Goal: Navigation & Orientation: Find specific page/section

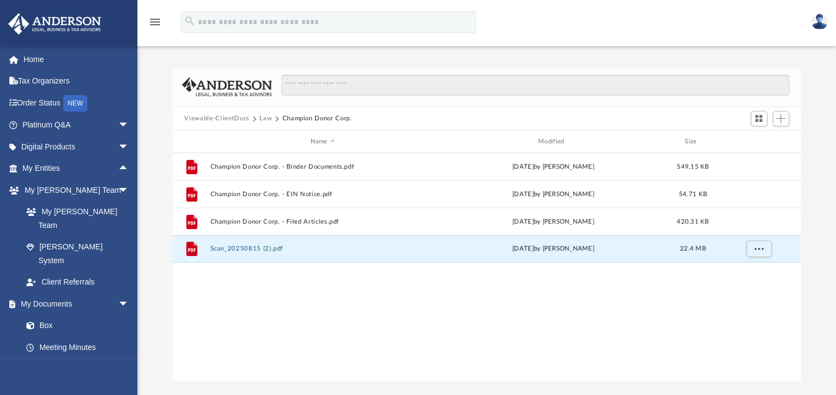
scroll to position [241, 620]
click at [339, 316] on div "File Champion Donor Corp. - Binder Documents.pdf [DATE] by [PERSON_NAME] 549.15…" at bounding box center [487, 267] width 629 height 228
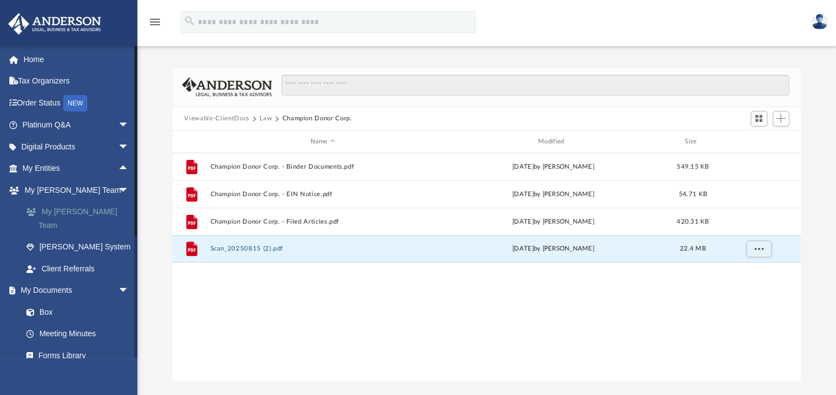
click at [68, 211] on link "My [PERSON_NAME] Team" at bounding box center [80, 218] width 130 height 35
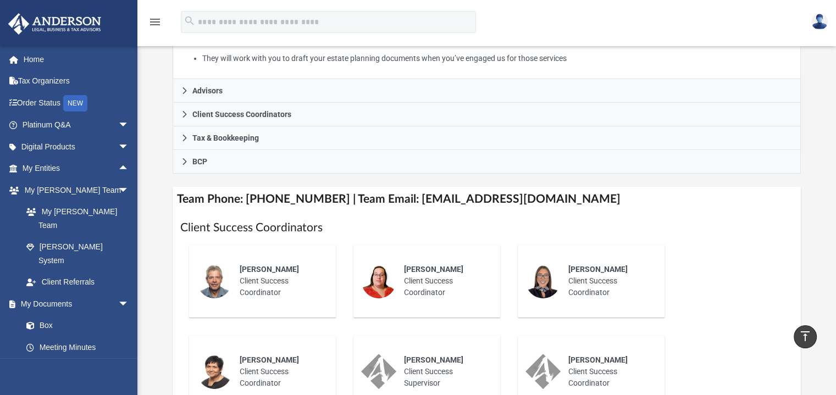
scroll to position [290, 0]
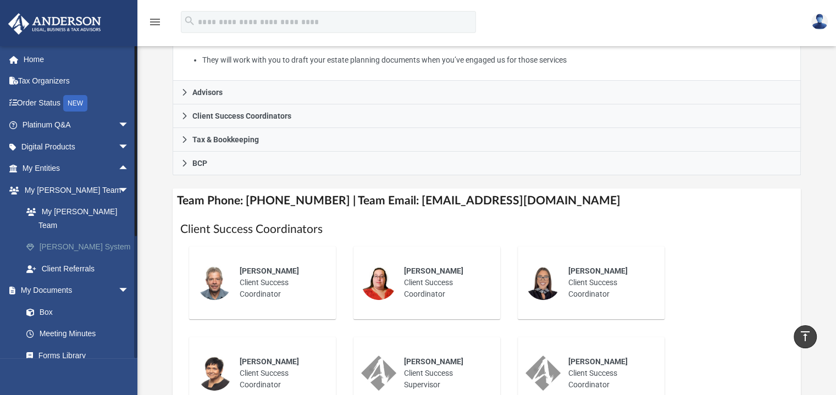
click at [87, 236] on link "[PERSON_NAME] System" at bounding box center [80, 247] width 130 height 22
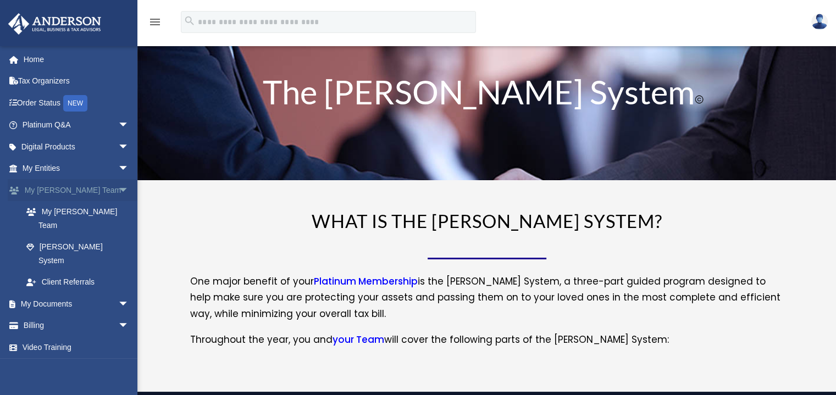
click at [118, 189] on span "arrow_drop_down" at bounding box center [129, 190] width 22 height 23
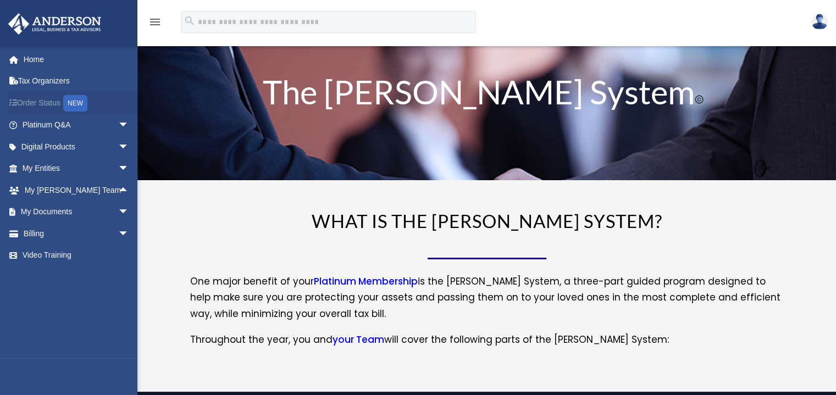
click at [83, 103] on div "NEW" at bounding box center [75, 103] width 24 height 16
